Goal: Complete application form: Complete application form

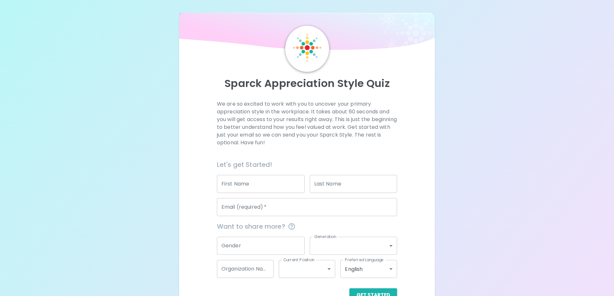
scroll to position [19, 0]
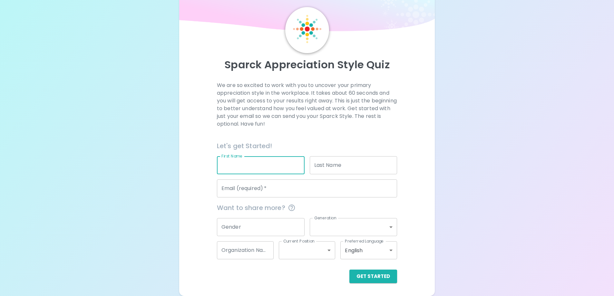
click at [287, 167] on input "First Name" at bounding box center [261, 165] width 88 height 18
type input "Solelena"
click at [350, 164] on input "Last Name" at bounding box center [354, 165] width 88 height 18
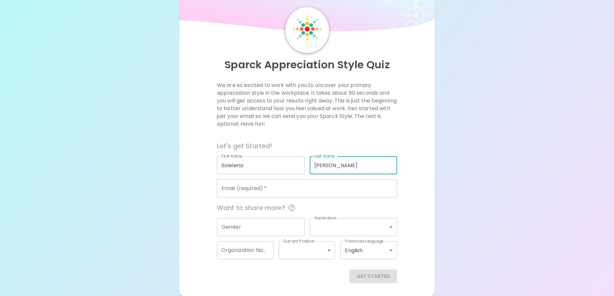
type input "[PERSON_NAME]"
click at [263, 191] on input "Email (required)   *" at bounding box center [307, 189] width 180 height 18
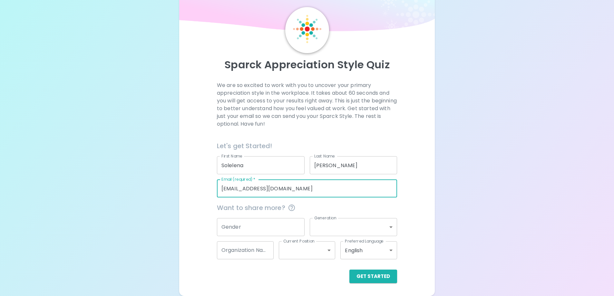
type input "[EMAIL_ADDRESS][DOMAIN_NAME]"
click at [247, 226] on input "Gender" at bounding box center [261, 227] width 88 height 18
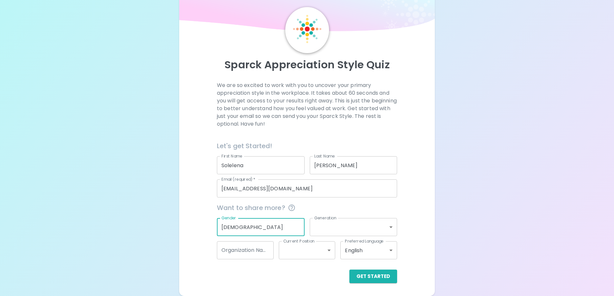
type input "[DEMOGRAPHIC_DATA]"
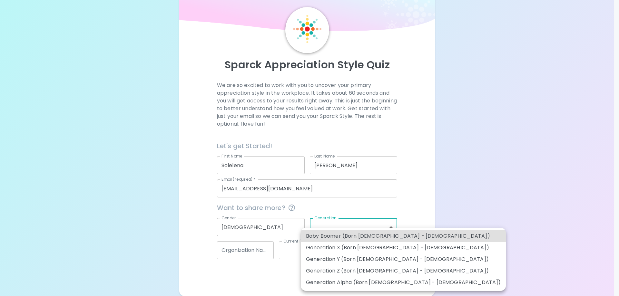
click at [345, 227] on body "Sparck Appreciation Style Quiz We are so excited to work with you to uncover yo…" at bounding box center [309, 138] width 619 height 315
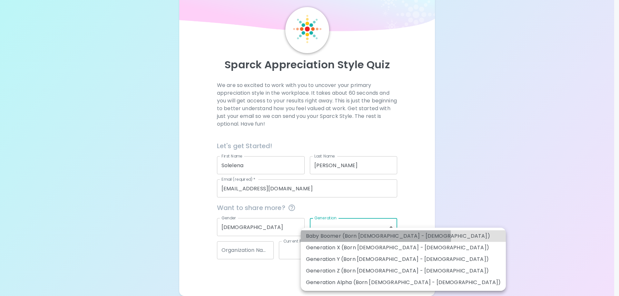
click at [376, 238] on li "Baby Boomer (Born [DEMOGRAPHIC_DATA] - [DEMOGRAPHIC_DATA])" at bounding box center [403, 236] width 205 height 12
type input "baby_boomer"
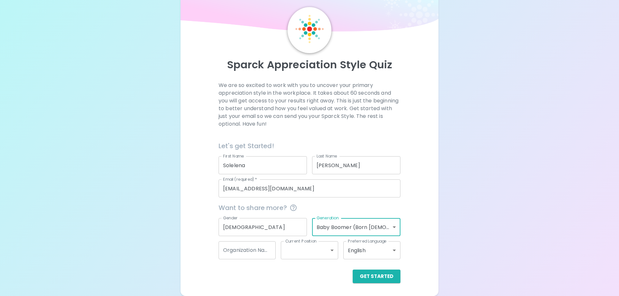
click at [392, 228] on body "Sparck Appreciation Style Quiz We are so excited to work with you to uncover yo…" at bounding box center [309, 138] width 619 height 315
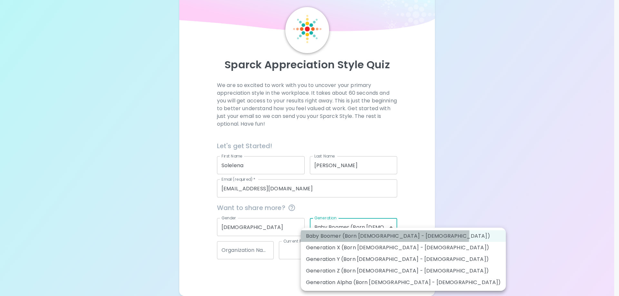
click at [385, 232] on li "Baby Boomer (Born [DEMOGRAPHIC_DATA] - [DEMOGRAPHIC_DATA])" at bounding box center [403, 236] width 205 height 12
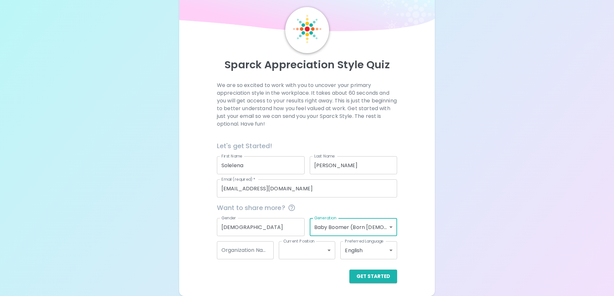
click at [264, 253] on input "Organization Name" at bounding box center [245, 250] width 57 height 18
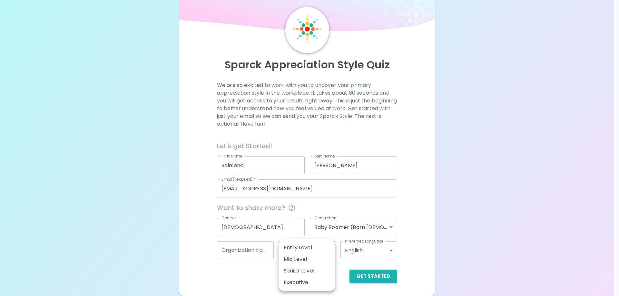
click at [295, 254] on body "Sparck Appreciation Style Quiz We are so excited to work with you to uncover yo…" at bounding box center [309, 138] width 619 height 315
click at [255, 254] on div at bounding box center [309, 148] width 619 height 296
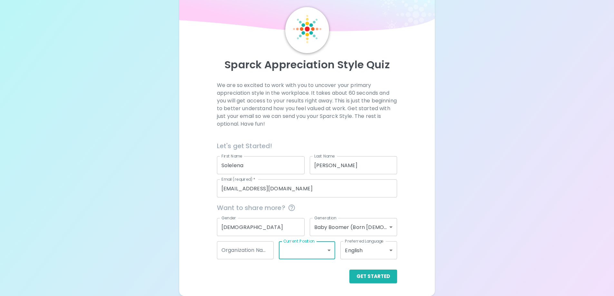
click at [254, 250] on input "Organization Name" at bounding box center [245, 250] width 57 height 18
type input "North Grand H.S"
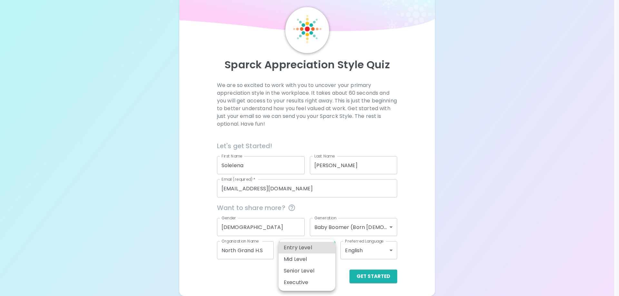
click at [293, 247] on body "Sparck Appreciation Style Quiz We are so excited to work with you to uncover yo…" at bounding box center [309, 138] width 619 height 315
click at [330, 249] on li "Entry Level" at bounding box center [307, 248] width 57 height 12
type input "entry_level"
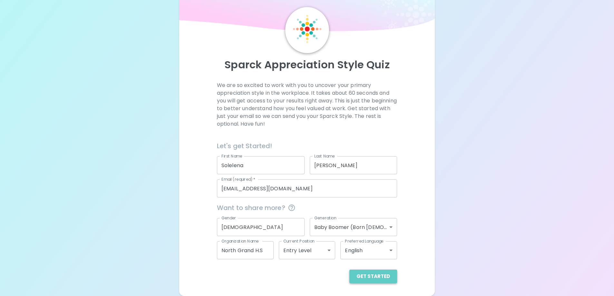
click at [395, 277] on button "Get Started" at bounding box center [373, 277] width 48 height 14
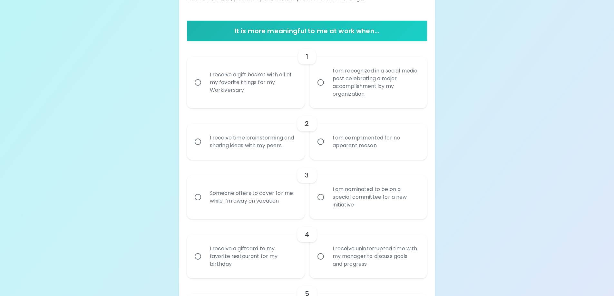
scroll to position [51, 0]
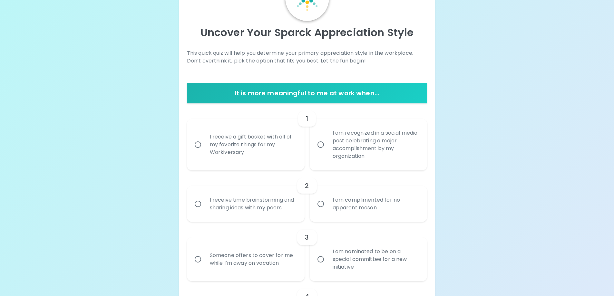
click at [200, 146] on input "I receive a gift basket with all of my favorite things for my Workiversary" at bounding box center [198, 145] width 14 height 14
radio input "true"
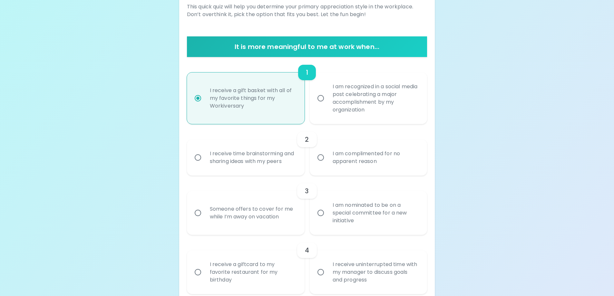
scroll to position [103, 0]
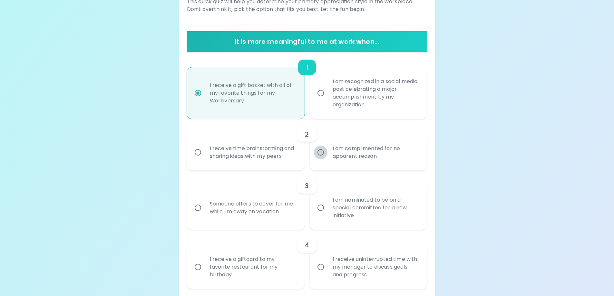
click at [320, 152] on input "I am complimented for no apparent reason" at bounding box center [321, 153] width 14 height 14
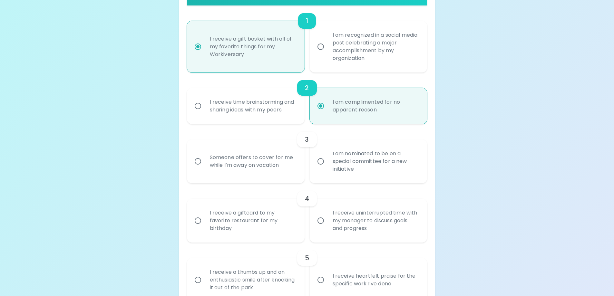
scroll to position [154, 0]
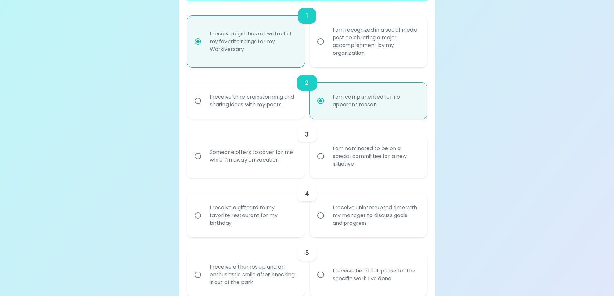
radio input "true"
click at [198, 159] on input "Someone offers to cover for me while I’m away on vacation" at bounding box center [198, 157] width 14 height 14
radio input "false"
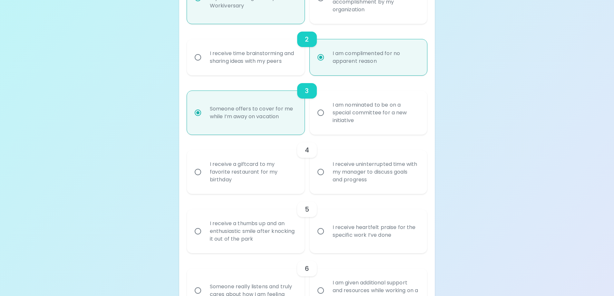
scroll to position [206, 0]
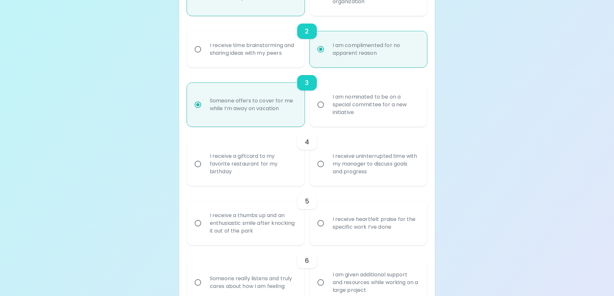
radio input "true"
click at [320, 104] on input "I am nominated to be on a special committee for a new initiative" at bounding box center [321, 105] width 14 height 14
radio input "false"
radio input "true"
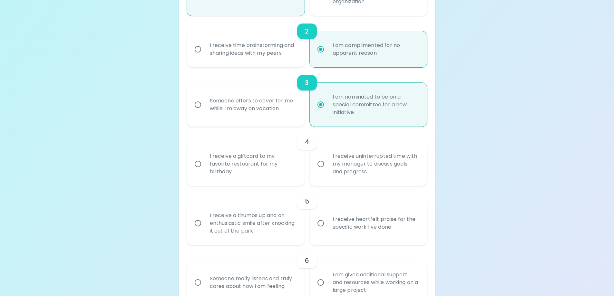
radio input "true"
click at [198, 164] on input "I receive a giftcard to my favorite restaurant for my birthday" at bounding box center [198, 164] width 14 height 14
radio input "false"
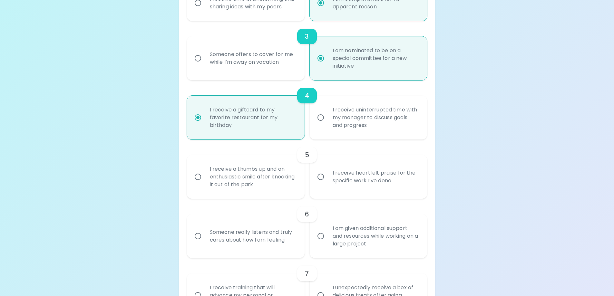
scroll to position [257, 0]
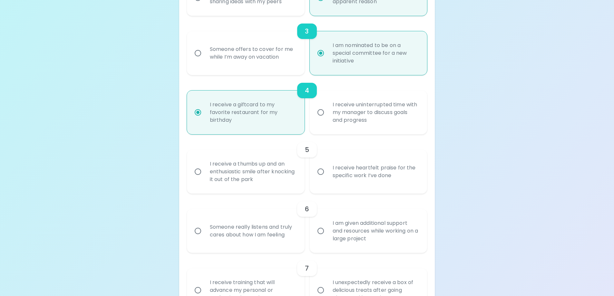
radio input "true"
click at [199, 169] on input "I receive a thumbs up and an enthusiastic smile after knocking it out of the pa…" at bounding box center [198, 172] width 14 height 14
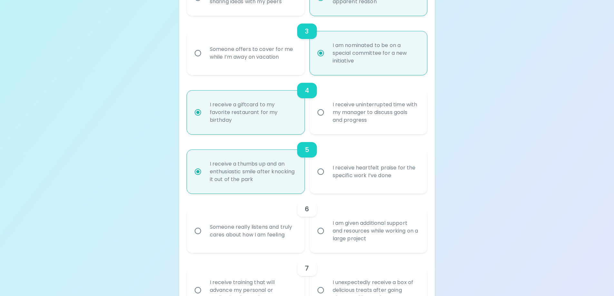
radio input "false"
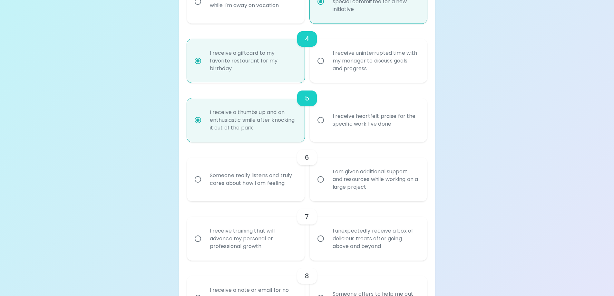
scroll to position [341, 0]
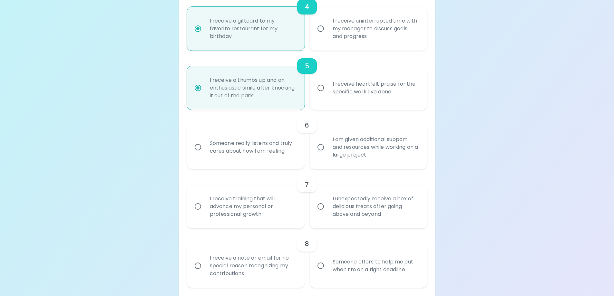
radio input "true"
click at [273, 125] on div "6" at bounding box center [307, 125] width 240 height 15
click at [198, 148] on input "Someone really listens and truly cares about how I am feeling" at bounding box center [198, 148] width 14 height 14
radio input "false"
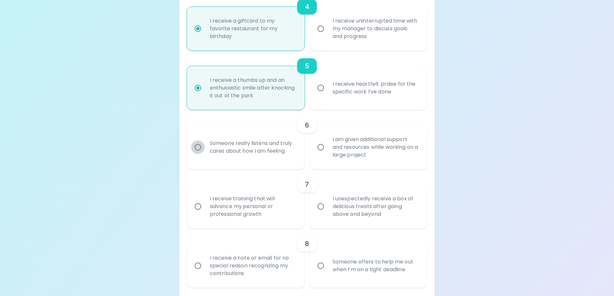
radio input "false"
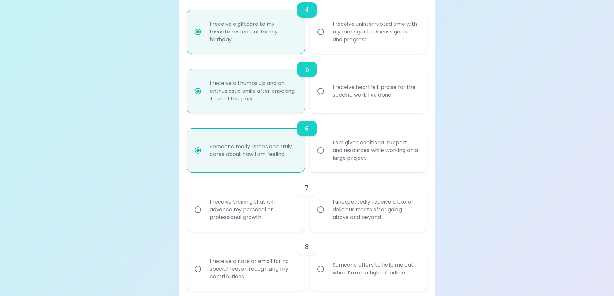
scroll to position [360, 0]
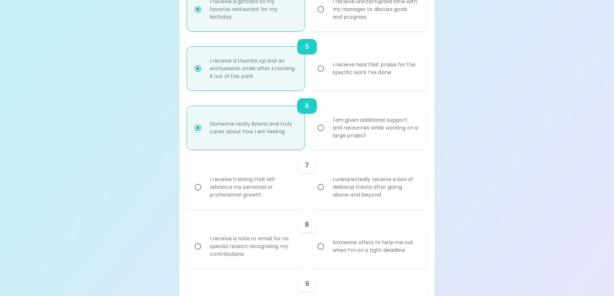
radio input "true"
click at [196, 189] on input "I receive training that will advance my personal or professional growth" at bounding box center [198, 188] width 14 height 14
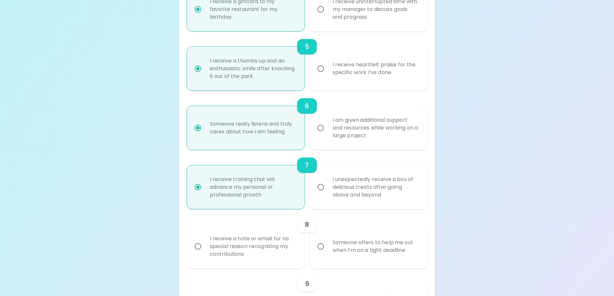
radio input "false"
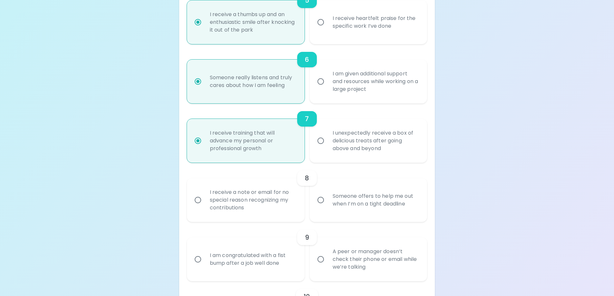
scroll to position [412, 0]
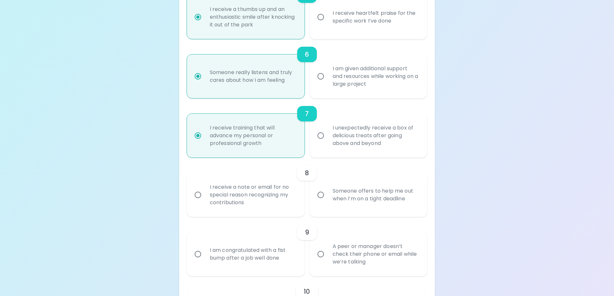
radio input "true"
click at [200, 197] on input "I receive a note or email for no special reason recognizing my contributions" at bounding box center [198, 195] width 14 height 14
radio input "false"
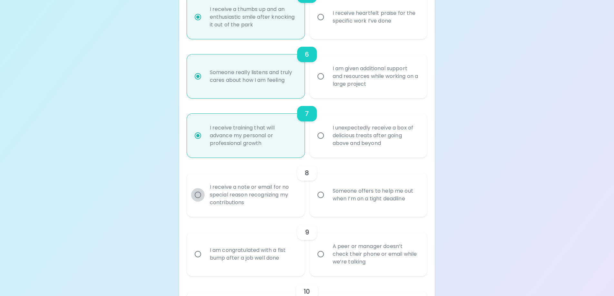
radio input "false"
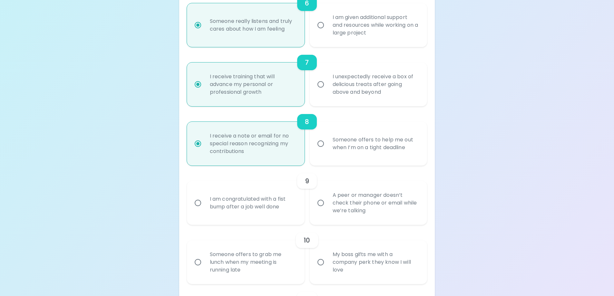
scroll to position [464, 0]
radio input "true"
click at [199, 201] on input "I am congratulated with a fist bump after a job well done" at bounding box center [198, 203] width 14 height 14
radio input "false"
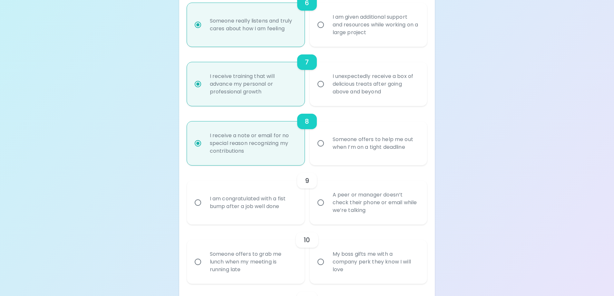
radio input "false"
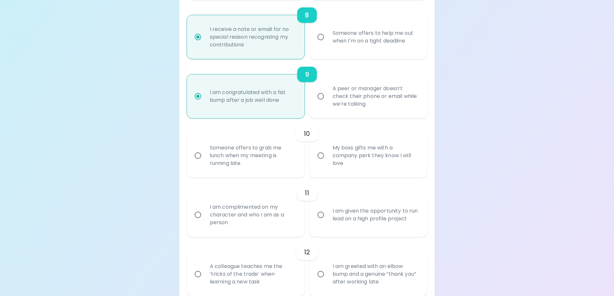
scroll to position [580, 0]
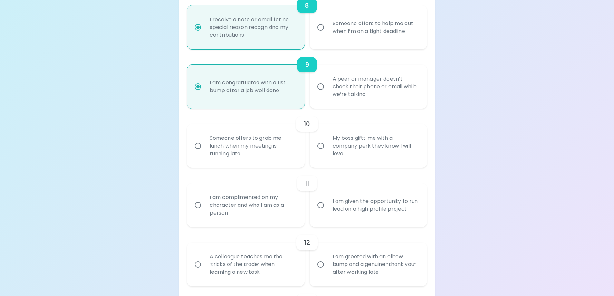
radio input "true"
click at [196, 147] on input "Someone offers to grab me lunch when my meeting is running late" at bounding box center [198, 146] width 14 height 14
radio input "false"
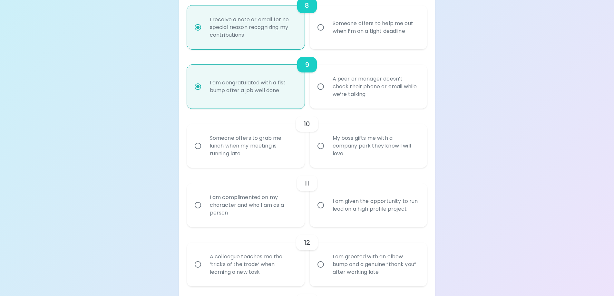
radio input "false"
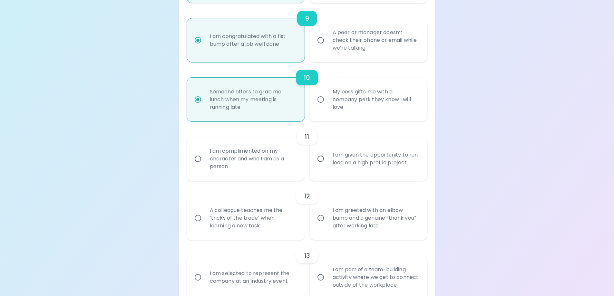
scroll to position [631, 0]
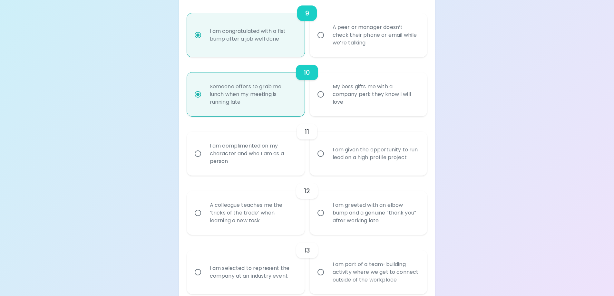
radio input "true"
drag, startPoint x: 195, startPoint y: 153, endPoint x: 205, endPoint y: 152, distance: 10.0
click at [196, 153] on input "I am complimented on my character and who I am as a person" at bounding box center [198, 154] width 14 height 14
radio input "false"
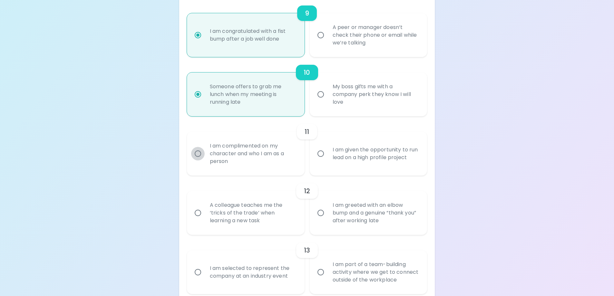
radio input "false"
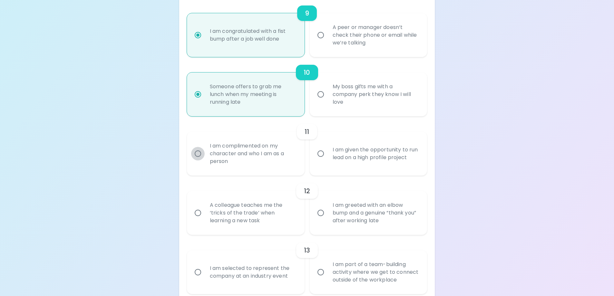
radio input "false"
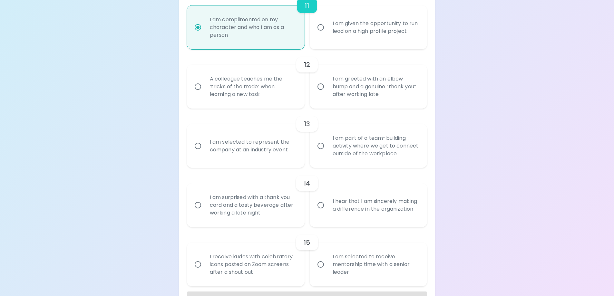
scroll to position [747, 0]
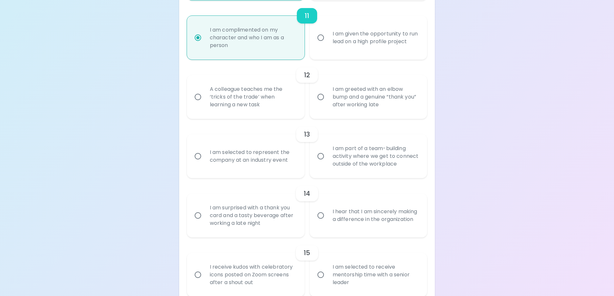
radio input "true"
click at [201, 96] on input "A colleague teaches me the ‘tricks of the trade’ when learning a new task" at bounding box center [198, 97] width 14 height 14
radio input "false"
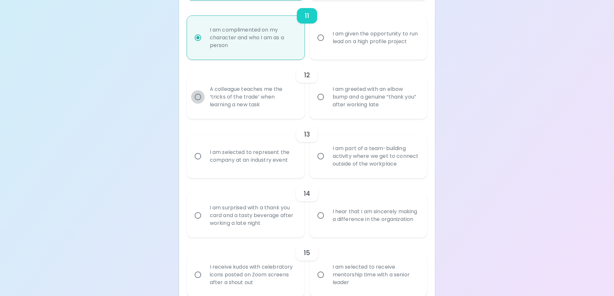
radio input "false"
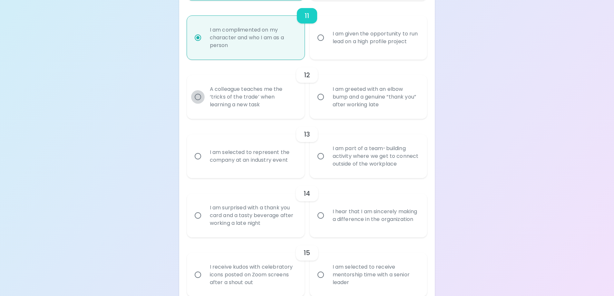
radio input "false"
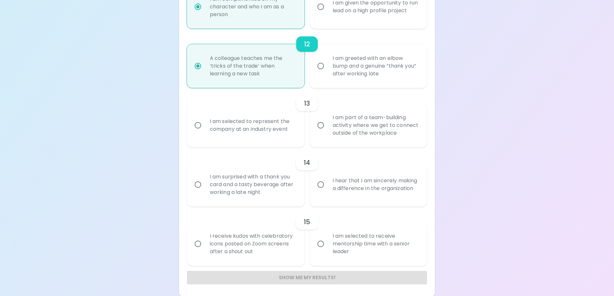
scroll to position [779, 0]
radio input "true"
click at [321, 124] on input "I am part of a team-building activity where we get to connect outside of the wo…" at bounding box center [321, 124] width 14 height 14
radio input "false"
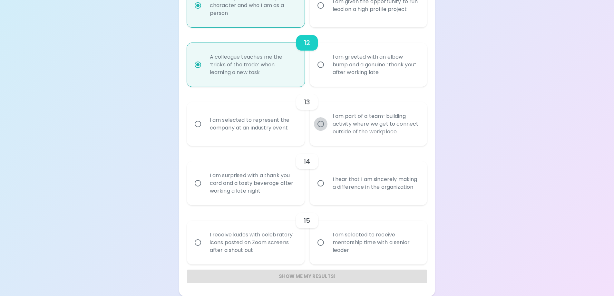
radio input "false"
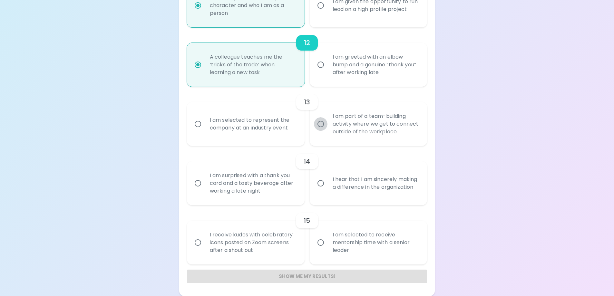
radio input "false"
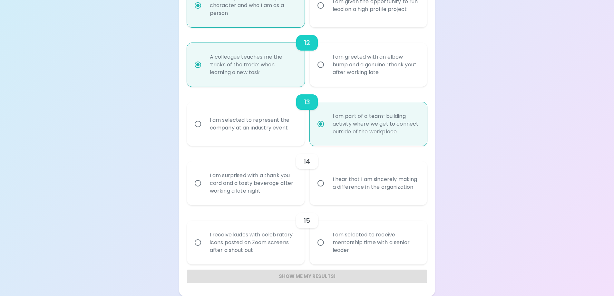
radio input "true"
click at [319, 185] on input "I hear that I am sincerely making a difference in the organization" at bounding box center [321, 184] width 14 height 14
radio input "false"
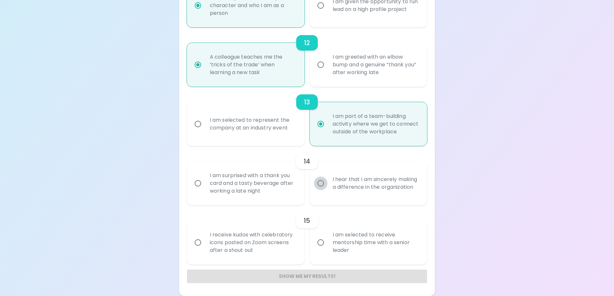
radio input "false"
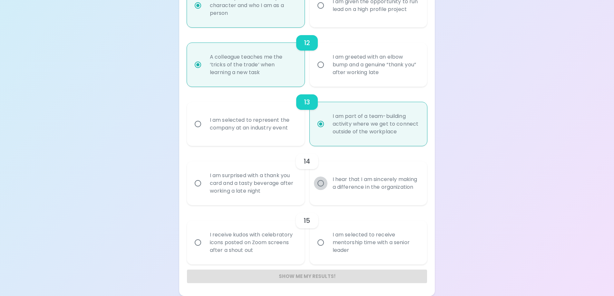
radio input "false"
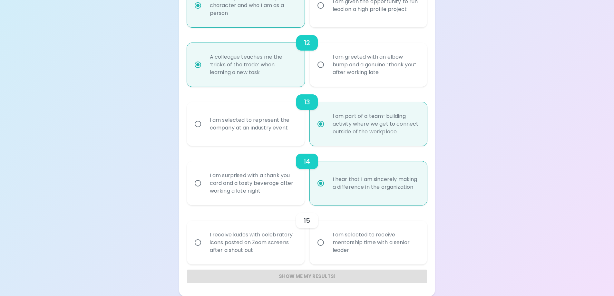
radio input "true"
click at [202, 240] on input "I receive kudos with celebratory icons posted on Zoom screens after a shout out" at bounding box center [198, 243] width 14 height 14
radio input "false"
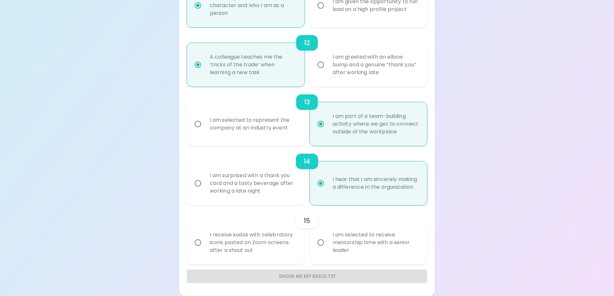
radio input "false"
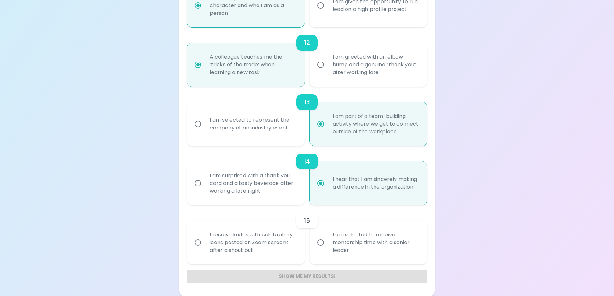
radio input "false"
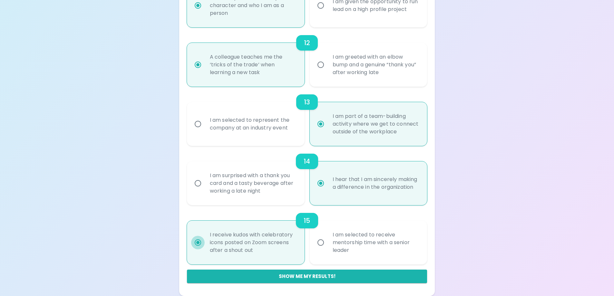
click at [202, 240] on input "I receive kudos with celebratory icons posted on Zoom screens after a shout out" at bounding box center [198, 243] width 14 height 14
radio input "true"
click at [284, 213] on div "15" at bounding box center [307, 220] width 240 height 15
click at [338, 214] on div "15" at bounding box center [307, 220] width 240 height 15
click at [312, 274] on button "Show me my results!" at bounding box center [307, 277] width 240 height 14
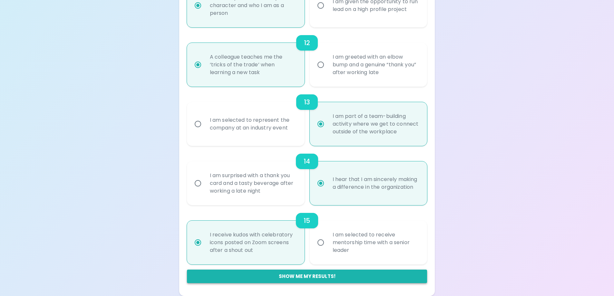
radio input "false"
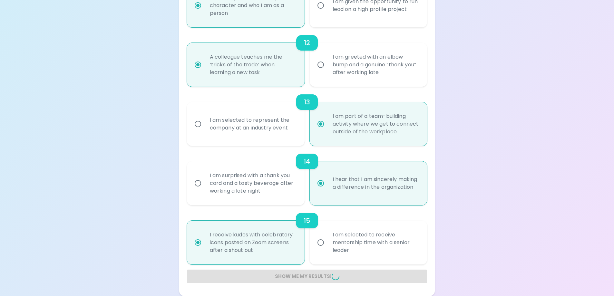
radio input "false"
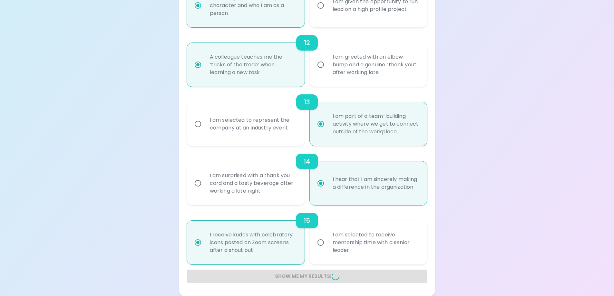
radio input "false"
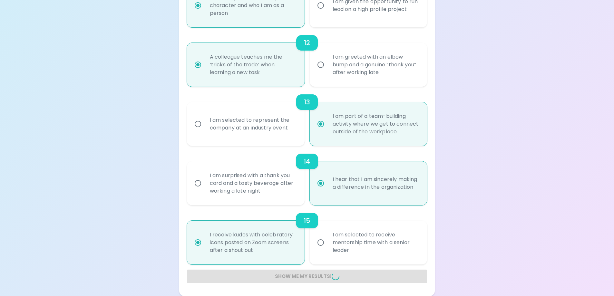
radio input "false"
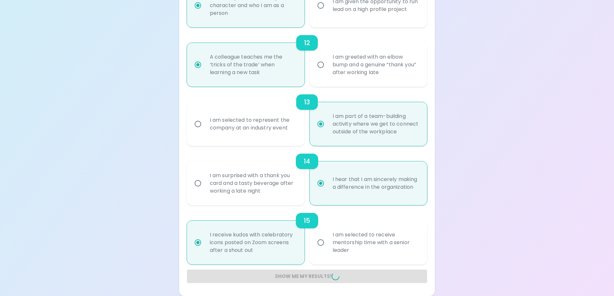
radio input "false"
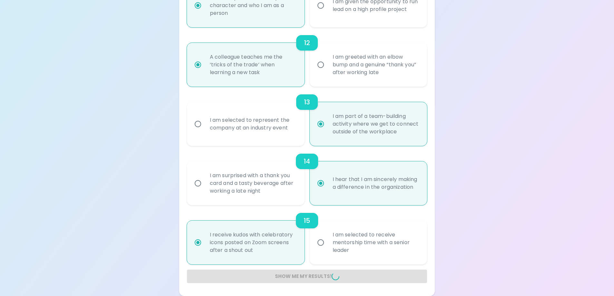
radio input "false"
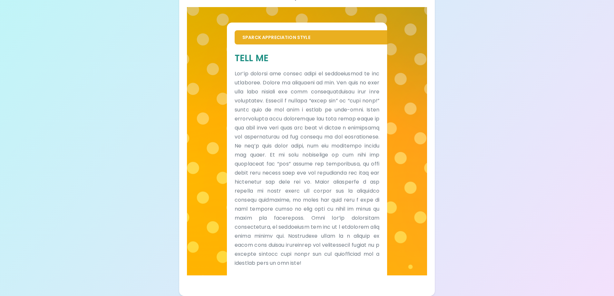
scroll to position [119, 0]
